Goal: Information Seeking & Learning: Learn about a topic

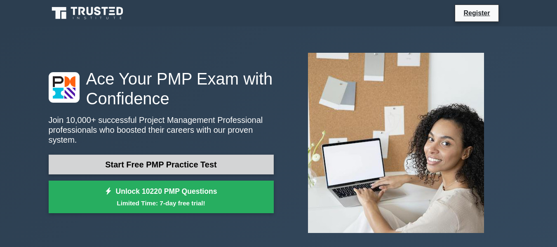
click at [154, 161] on link "Start Free PMP Practice Test" at bounding box center [161, 165] width 225 height 20
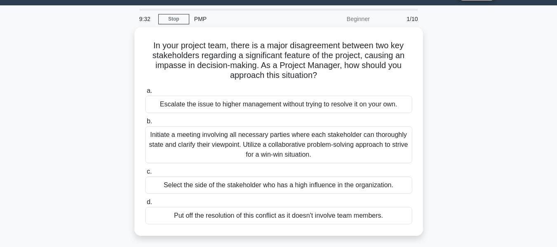
scroll to position [41, 0]
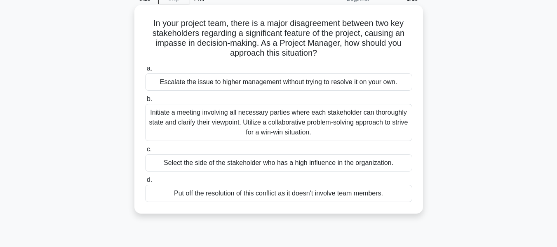
click at [245, 122] on div "Initiate a meeting involving all necessary parties where each stakeholder can t…" at bounding box center [278, 122] width 267 height 37
click at [145, 102] on input "b. Initiate a meeting involving all necessary parties where each stakeholder ca…" at bounding box center [145, 99] width 0 height 5
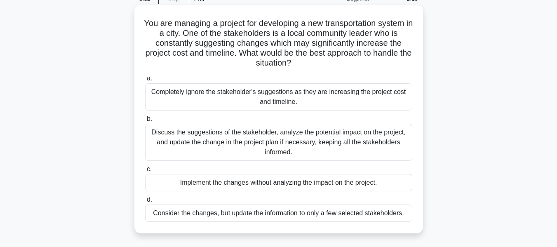
click at [268, 137] on div "Discuss the suggestions of the stakeholder, analyze the potential impact on the…" at bounding box center [278, 142] width 267 height 37
click at [145, 122] on input "b. Discuss the suggestions of the stakeholder, analyze the potential impact on …" at bounding box center [145, 118] width 0 height 5
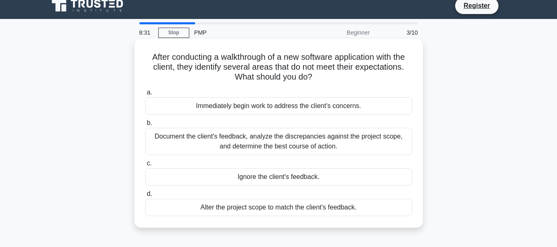
scroll to position [0, 0]
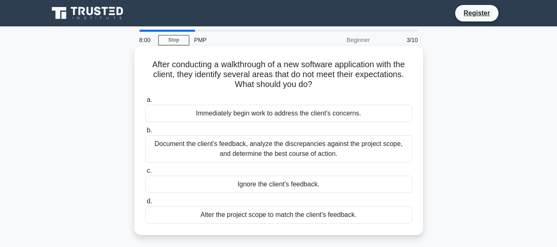
click at [281, 152] on div "Document the client's feedback, analyze the discrepancies against the project s…" at bounding box center [278, 148] width 267 height 27
click at [145, 133] on input "b. Document the client's feedback, analyze the discrepancies against the projec…" at bounding box center [145, 130] width 0 height 5
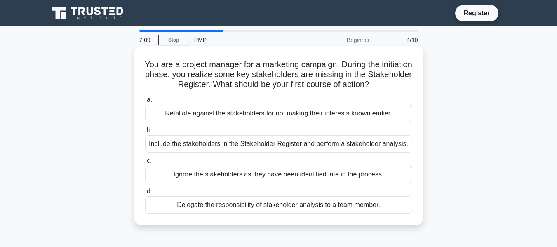
click at [290, 140] on div "Include the stakeholders in the Stakeholder Register and perform a stakeholder …" at bounding box center [278, 143] width 267 height 17
click at [145, 133] on input "b. Include the stakeholders in the Stakeholder Register and perform a stakehold…" at bounding box center [145, 130] width 0 height 5
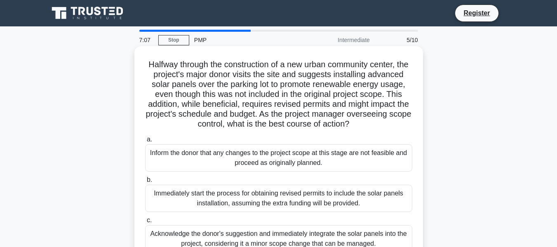
click at [281, 167] on div "Inform the donor that any changes to the project scope at this stage are not fe…" at bounding box center [278, 157] width 267 height 27
click at [145, 142] on input "a. Inform the donor that any changes to the project scope at this stage are not…" at bounding box center [145, 139] width 0 height 5
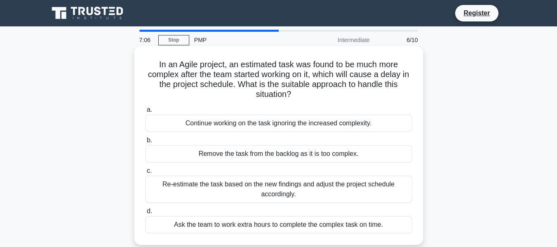
click at [281, 165] on div "a. Continue working on the task ignoring the increased complexity. b. Remove th…" at bounding box center [278, 169] width 277 height 132
click at [281, 157] on div "Remove the task from the backlog as it is too complex." at bounding box center [278, 153] width 267 height 17
click at [145, 143] on input "b. Remove the task from the backlog as it is too complex." at bounding box center [145, 140] width 0 height 5
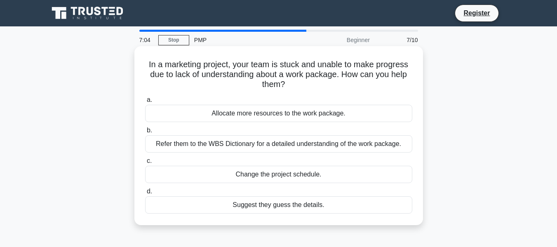
click at [281, 148] on div "Refer them to the WBS Dictionary for a detailed understanding of the work packa…" at bounding box center [278, 143] width 267 height 17
click at [145, 133] on input "b. Refer them to the WBS Dictionary for a detailed understanding of the work pa…" at bounding box center [145, 130] width 0 height 5
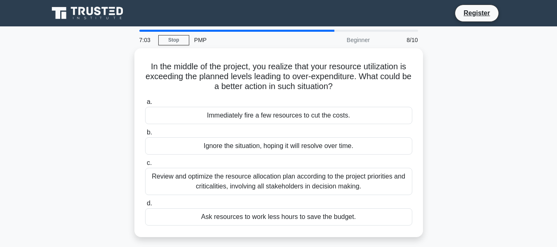
click at [281, 148] on div "Ignore the situation, hoping it will resolve over time." at bounding box center [278, 145] width 267 height 17
click at [145, 135] on input "b. Ignore the situation, hoping it will resolve over time." at bounding box center [145, 132] width 0 height 5
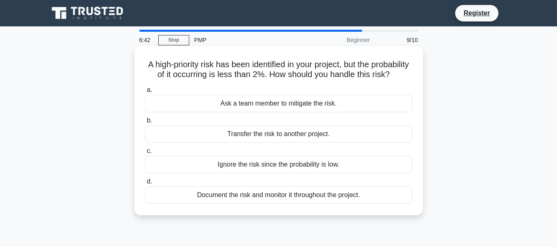
click at [233, 204] on div "Document the risk and monitor it throughout the project." at bounding box center [278, 194] width 267 height 17
click at [145, 184] on input "d. Document the risk and monitor it throughout the project." at bounding box center [145, 181] width 0 height 5
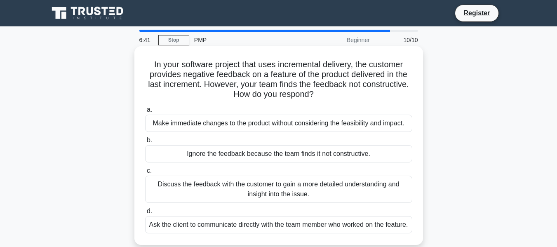
scroll to position [124, 0]
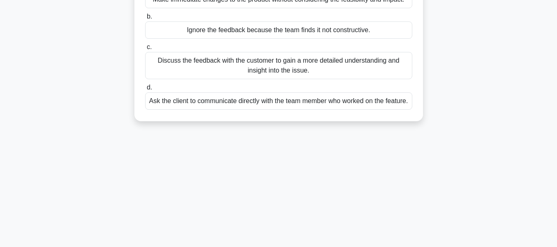
click at [249, 110] on div "Ask the client to communicate directly with the team member who worked on the f…" at bounding box center [278, 100] width 267 height 17
click at [145, 90] on input "d. Ask the client to communicate directly with the team member who worked on th…" at bounding box center [145, 87] width 0 height 5
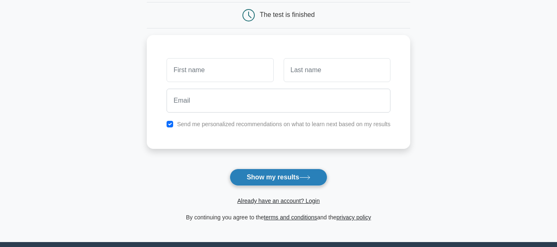
scroll to position [124, 0]
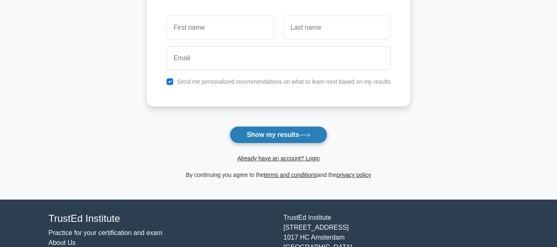
click at [261, 137] on button "Show my results" at bounding box center [278, 134] width 97 height 17
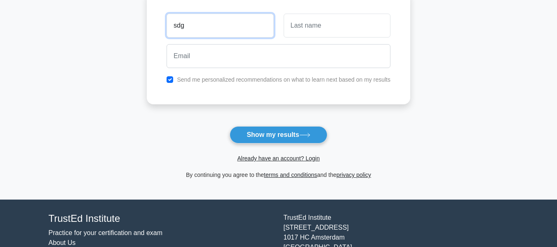
type input "sdg"
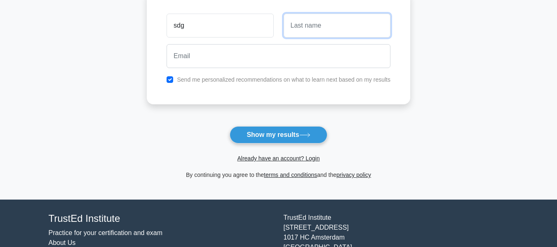
click at [326, 25] on input "text" at bounding box center [337, 26] width 107 height 24
type input "adg"
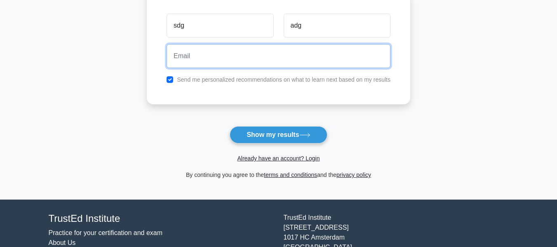
click at [250, 48] on input "email" at bounding box center [279, 56] width 224 height 24
type input "Cambridge-igcse-science@abaqalilm.com"
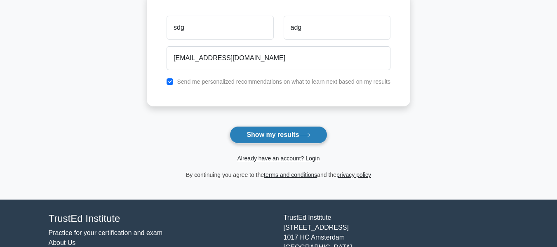
click at [285, 133] on button "Show my results" at bounding box center [278, 134] width 97 height 17
